Goal: Find specific page/section: Find specific page/section

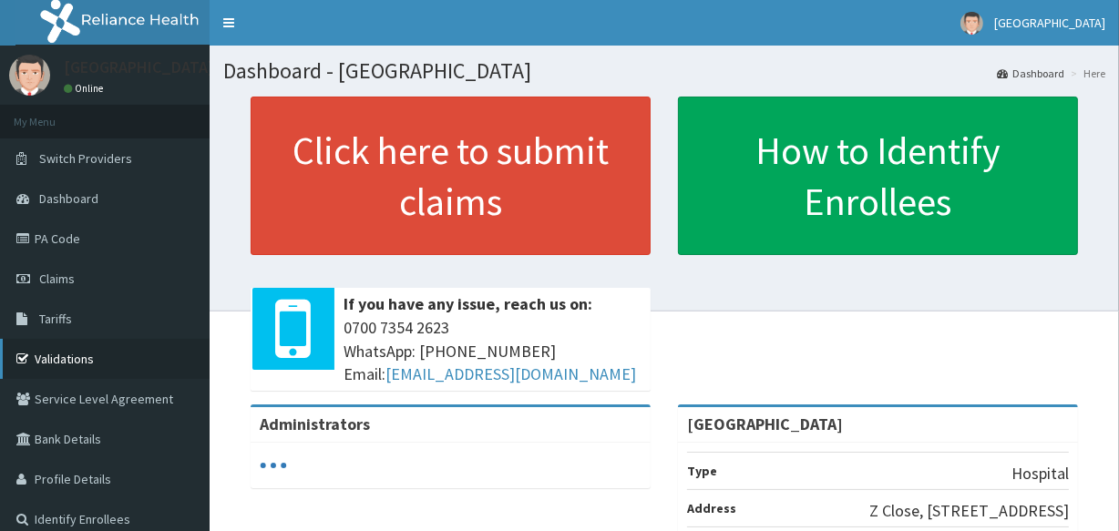
click at [82, 359] on link "Validations" at bounding box center [105, 359] width 210 height 40
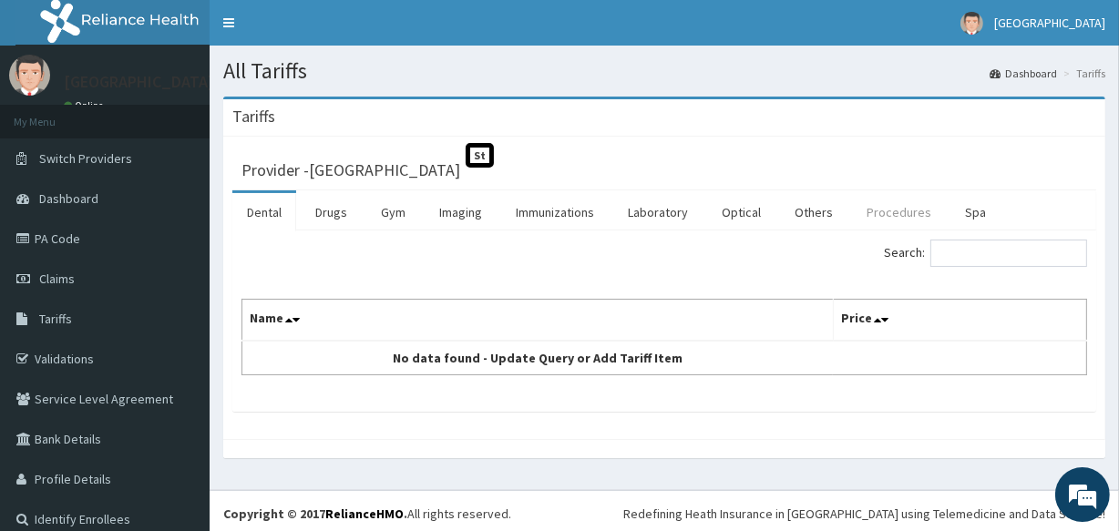
click at [876, 216] on link "Procedures" at bounding box center [899, 212] width 94 height 38
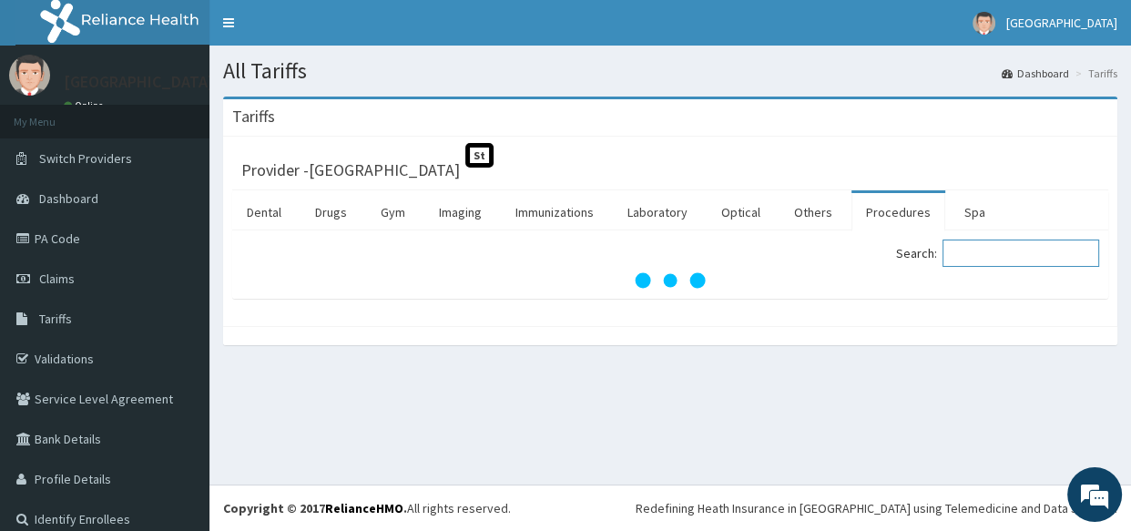
click at [950, 257] on input "Search:" at bounding box center [1021, 253] width 157 height 27
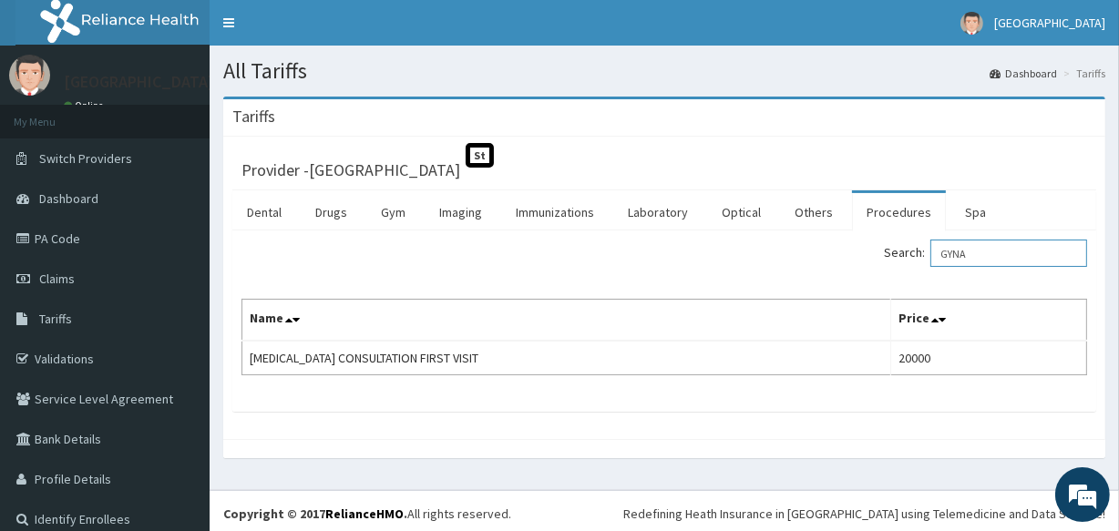
type input "GYNA"
click at [66, 244] on link "PA Code" at bounding box center [105, 239] width 210 height 40
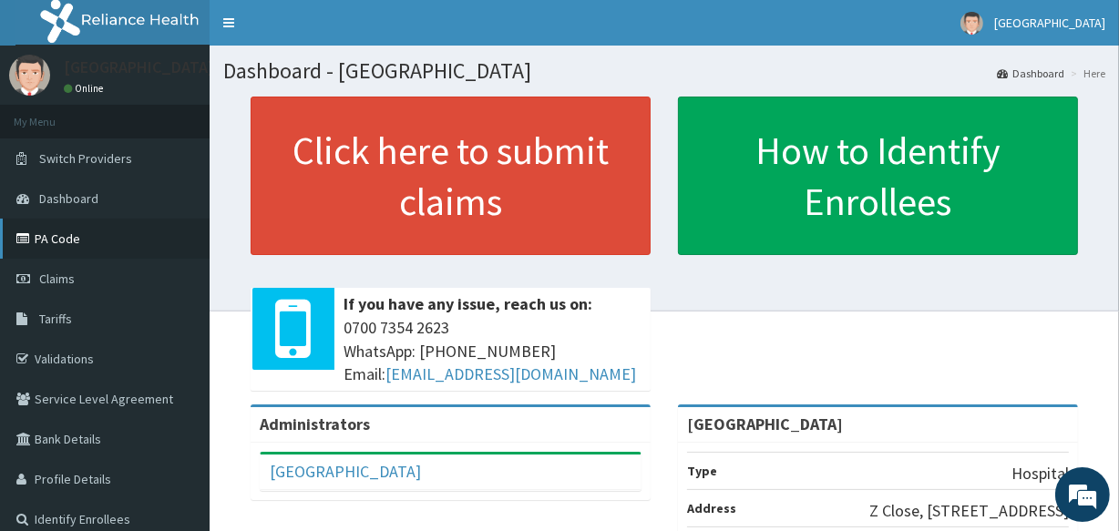
click at [59, 239] on link "PA Code" at bounding box center [105, 239] width 210 height 40
